Goal: Task Accomplishment & Management: Manage account settings

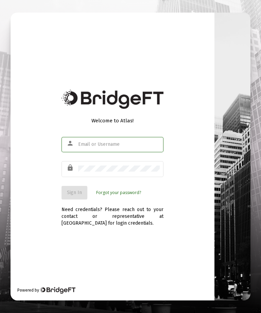
click at [120, 147] on input "text" at bounding box center [118, 144] width 81 height 5
type input "[EMAIL_ADDRESS][DOMAIN_NAME]"
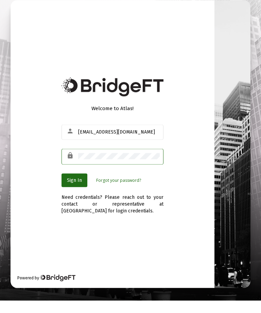
click at [80, 190] on span "Sign In" at bounding box center [74, 192] width 15 height 6
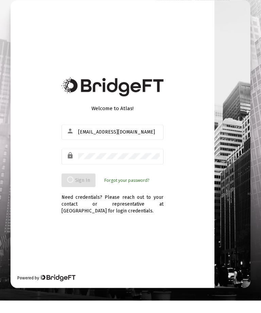
scroll to position [13, 0]
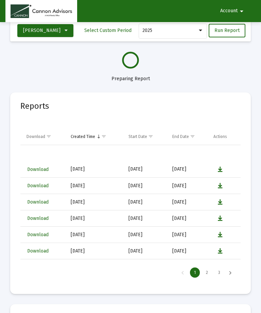
select select "View all"
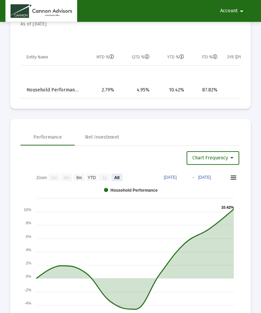
scroll to position [495, 0]
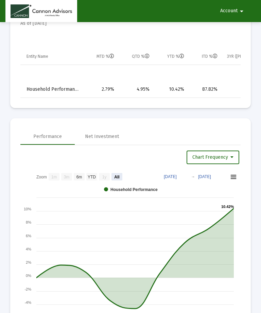
click at [236, 206] on rect at bounding box center [130, 262] width 220 height 187
click at [239, 209] on rect at bounding box center [130, 262] width 220 height 187
click at [234, 207] on tspan "10.42% ​" at bounding box center [227, 206] width 13 height 4
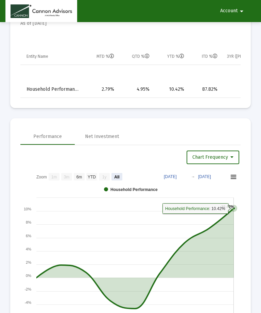
click at [231, 214] on icon at bounding box center [134, 258] width 197 height 100
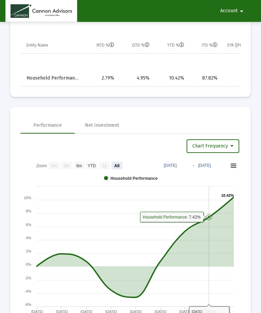
scroll to position [507, 0]
click at [219, 210] on icon at bounding box center [134, 247] width 197 height 100
click at [218, 210] on icon at bounding box center [134, 247] width 197 height 100
click at [214, 205] on rect at bounding box center [130, 251] width 220 height 187
click at [219, 213] on icon at bounding box center [134, 247] width 197 height 100
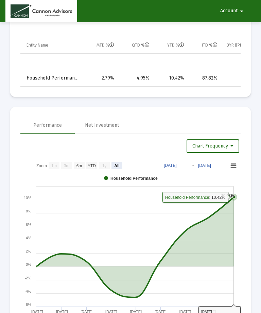
click at [224, 206] on icon at bounding box center [134, 247] width 197 height 100
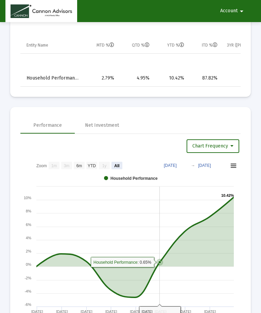
click at [162, 256] on icon at bounding box center [134, 247] width 197 height 100
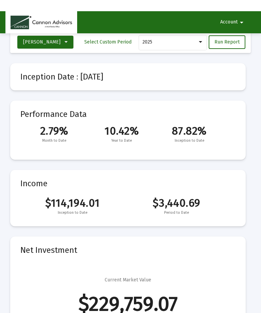
scroll to position [0, 0]
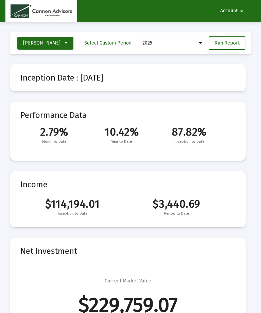
click at [242, 7] on mat-icon "arrow_drop_down" at bounding box center [241, 11] width 8 height 14
click at [234, 26] on button "Logout" at bounding box center [231, 29] width 38 height 16
